Goal: Transaction & Acquisition: Purchase product/service

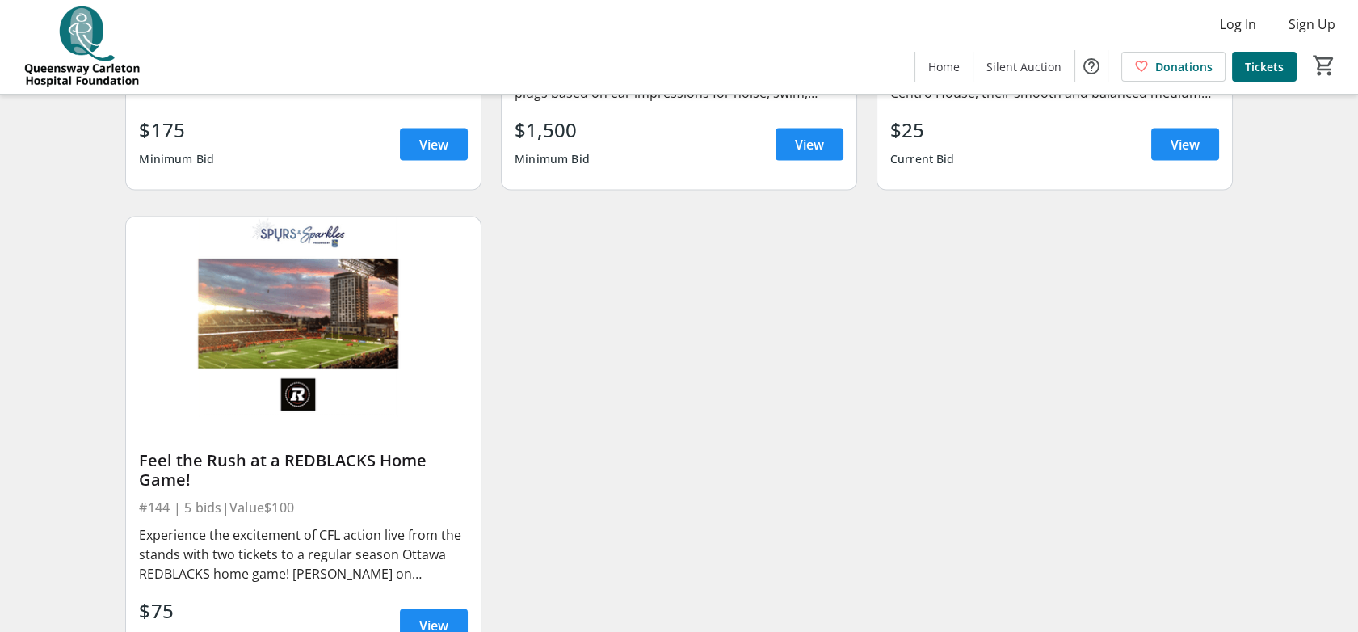
scroll to position [6799, 0]
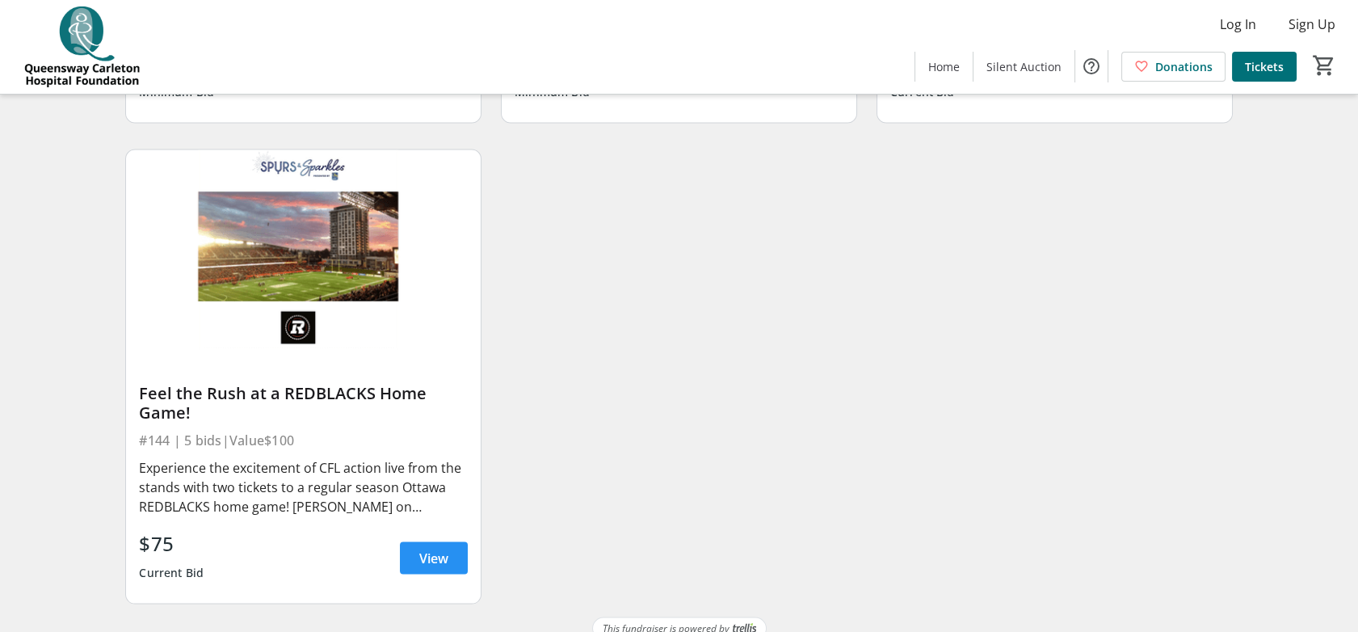
click at [431, 549] on span "View" at bounding box center [433, 558] width 29 height 19
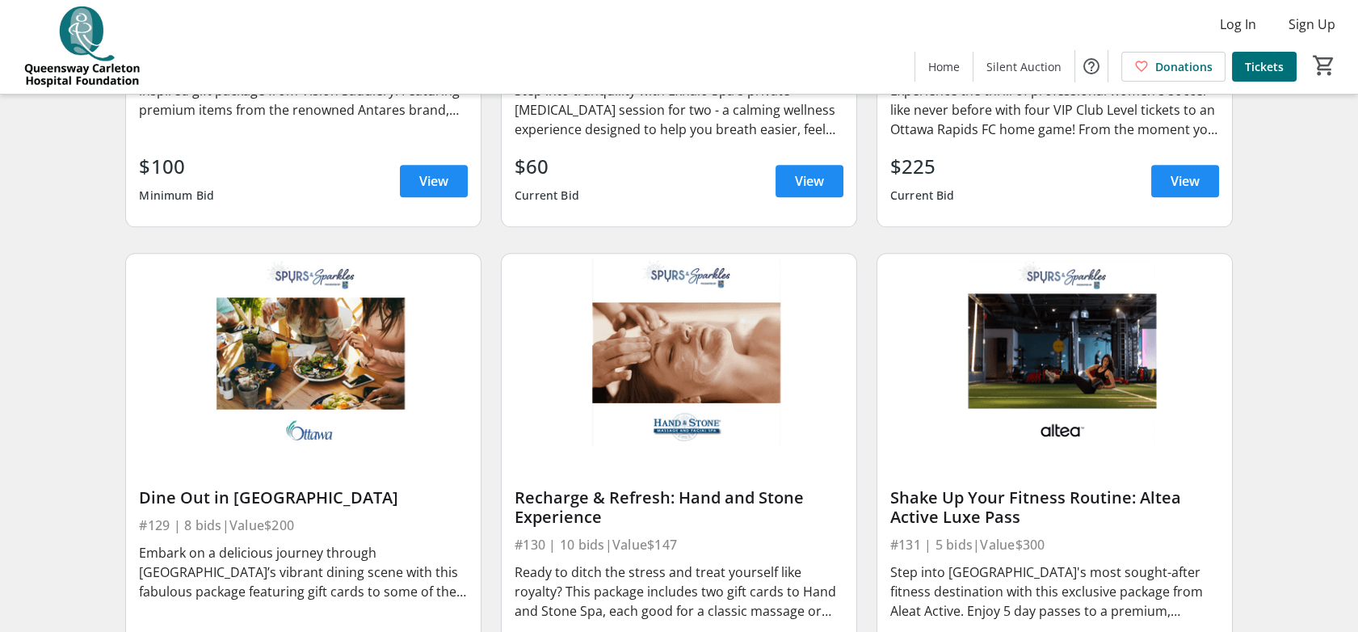
scroll to position [4376, 0]
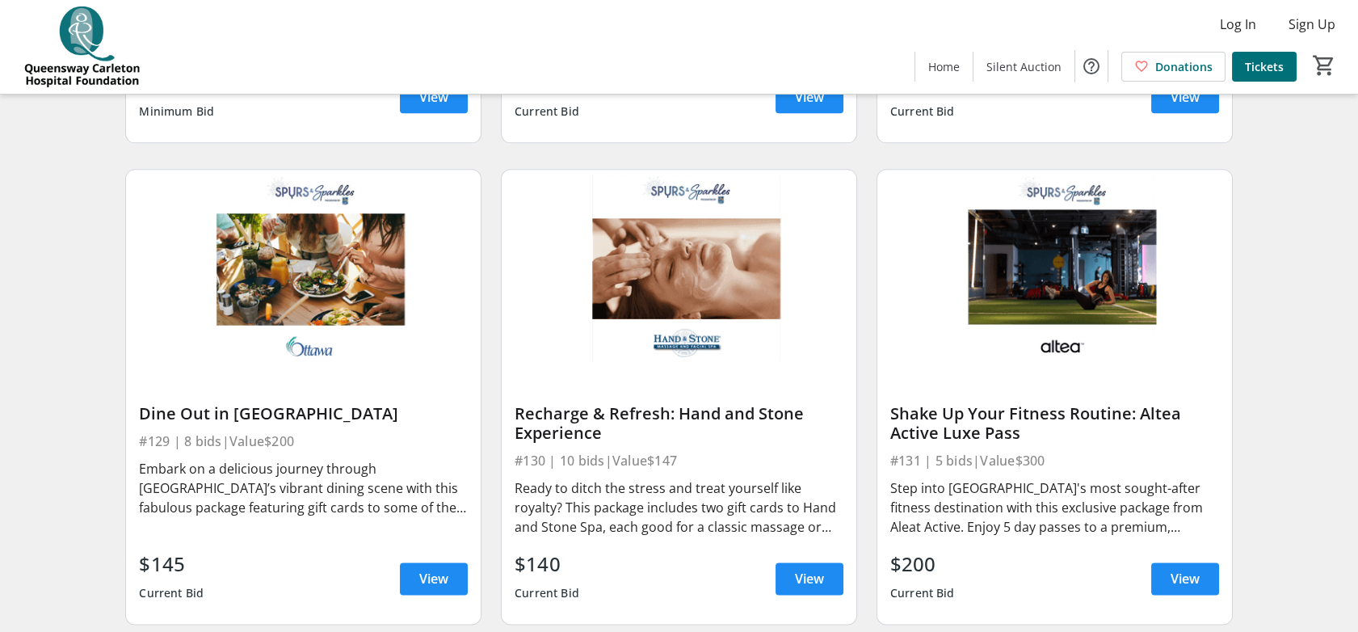
drag, startPoint x: 415, startPoint y: 490, endPoint x: 404, endPoint y: 487, distance: 11.6
click at [413, 489] on div "Embark on a delicious journey through [GEOGRAPHIC_DATA]’s vibrant dining scene …" at bounding box center [303, 488] width 329 height 58
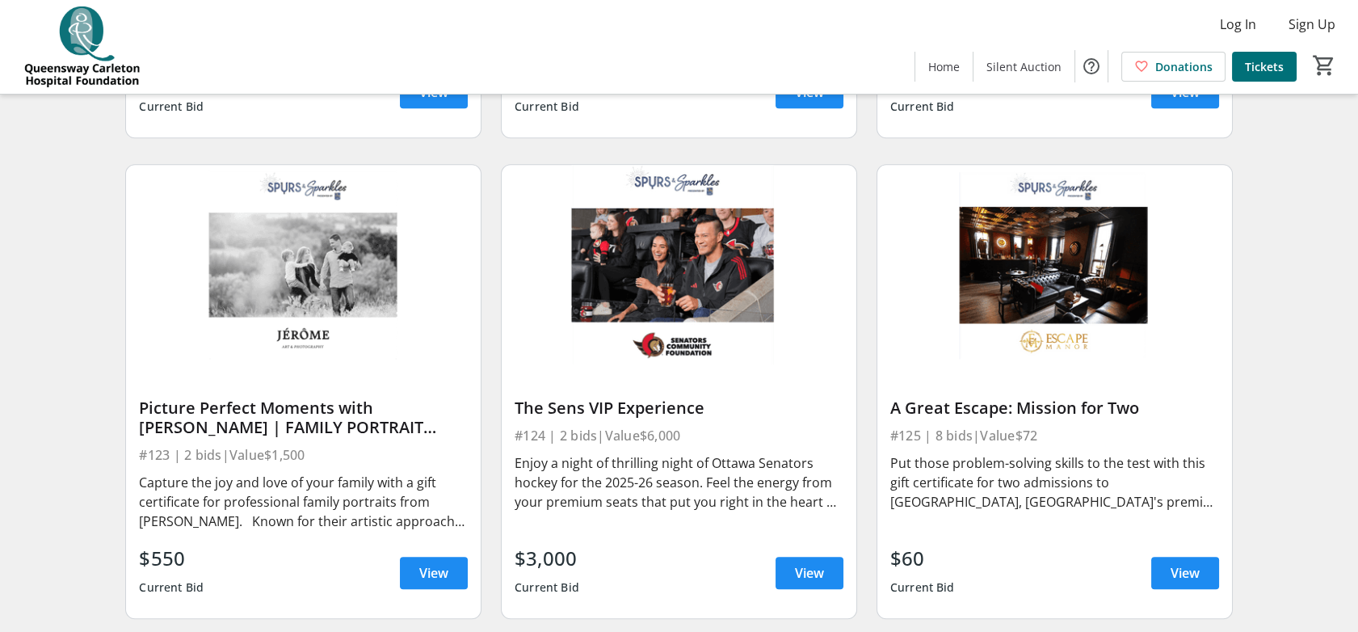
scroll to position [3388, 0]
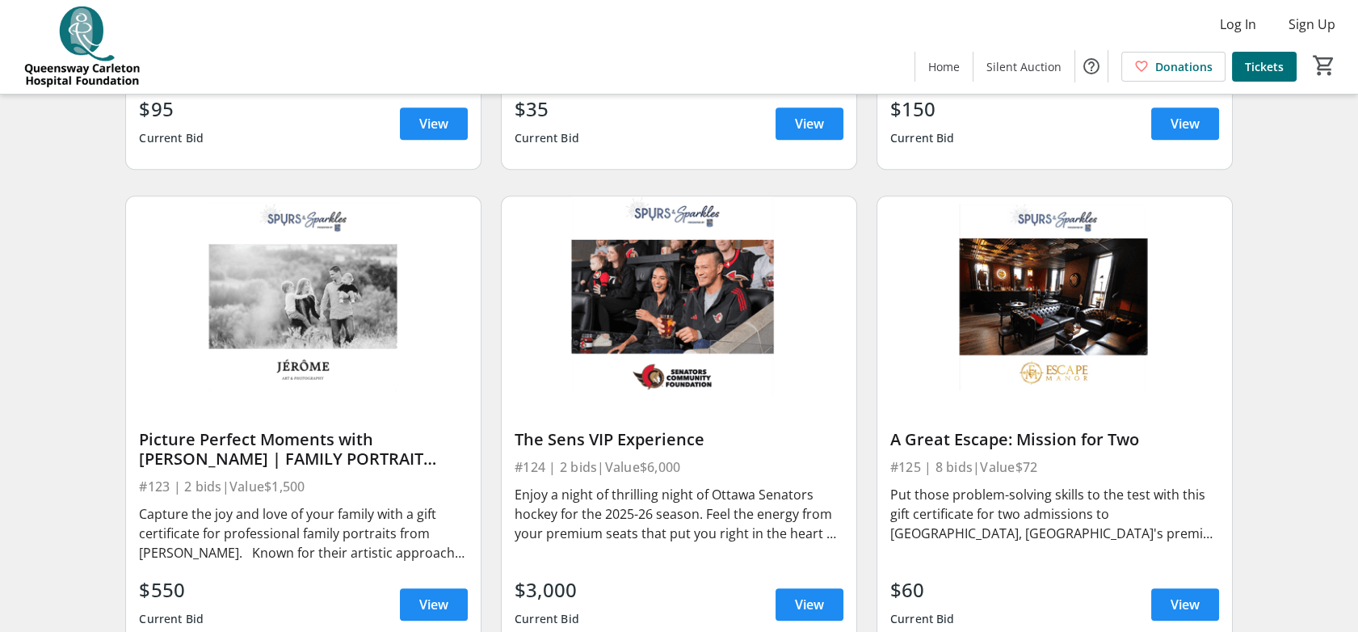
drag, startPoint x: 309, startPoint y: 530, endPoint x: 339, endPoint y: 548, distance: 34.8
click at [312, 532] on div "Capture the joy and love of your family with a gift certificate for professiona…" at bounding box center [303, 533] width 329 height 58
click at [432, 595] on span "View" at bounding box center [433, 604] width 29 height 19
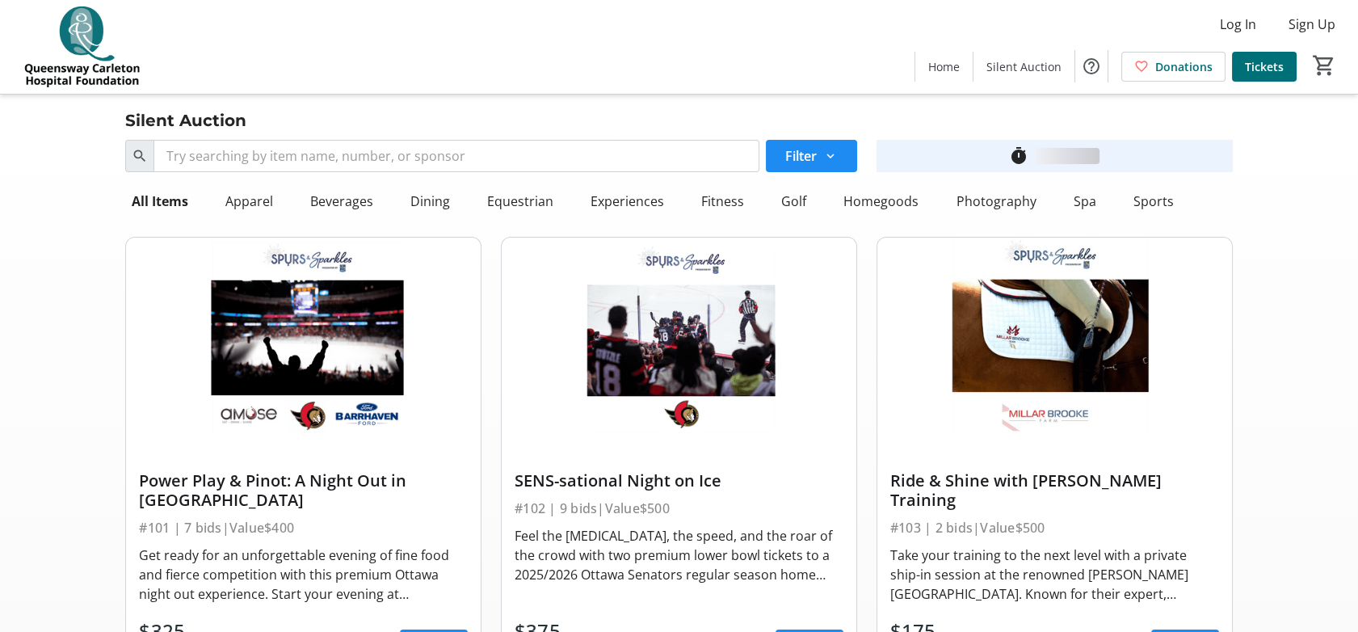
scroll to position [3388, 0]
